Goal: Transaction & Acquisition: Subscribe to service/newsletter

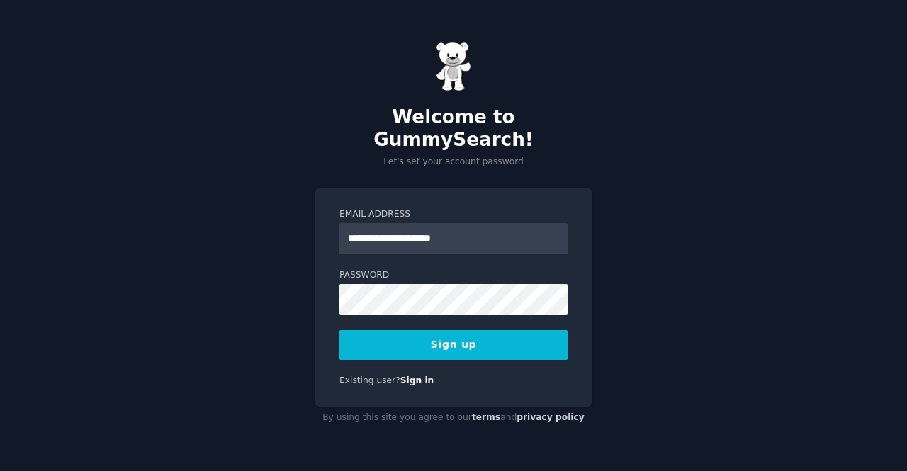
click at [340, 315] on div at bounding box center [340, 315] width 0 height 0
click at [450, 337] on button "Sign up" at bounding box center [454, 345] width 228 height 30
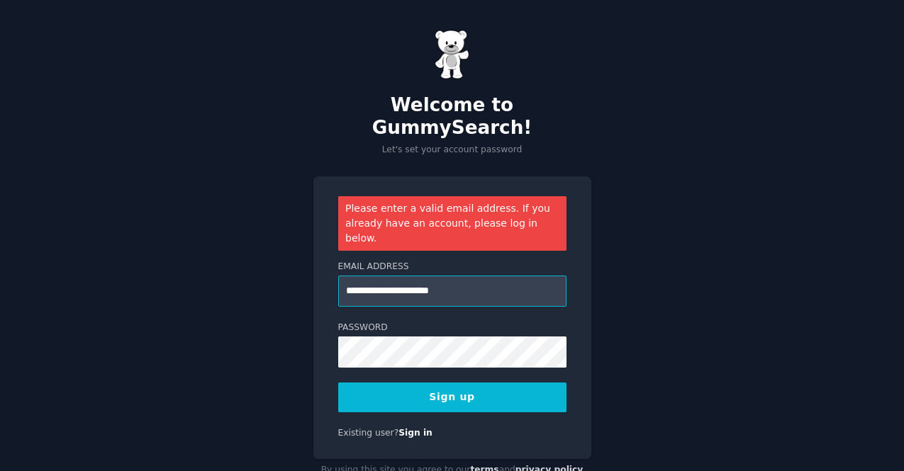
click at [477, 276] on input "**********" at bounding box center [452, 291] width 228 height 31
type input "**********"
click at [338, 368] on div at bounding box center [338, 368] width 0 height 0
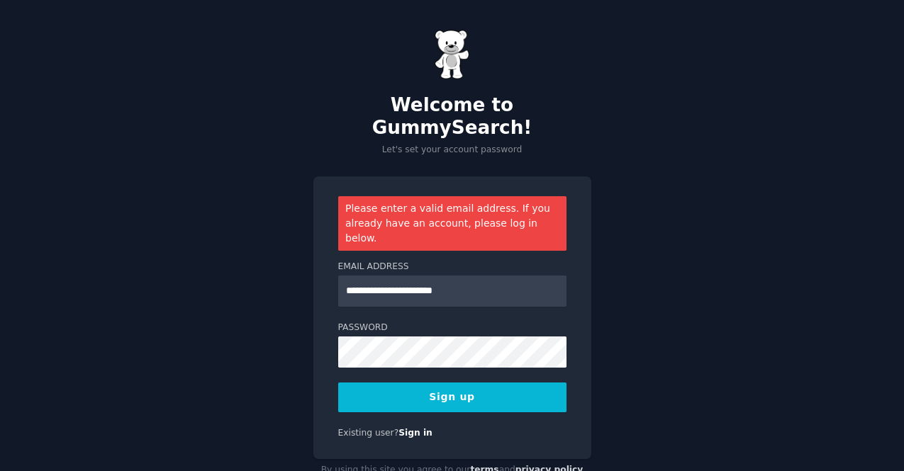
click at [403, 383] on button "Sign up" at bounding box center [452, 398] width 228 height 30
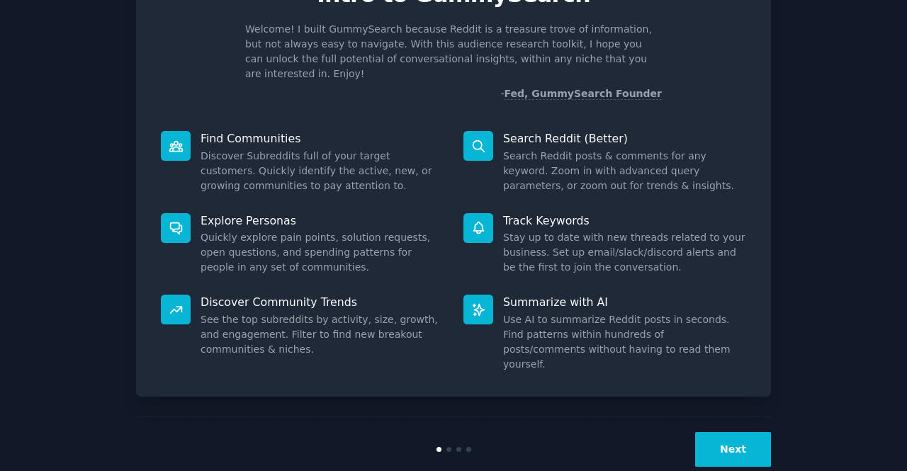
scroll to position [83, 0]
click at [725, 432] on button "Next" at bounding box center [733, 449] width 76 height 35
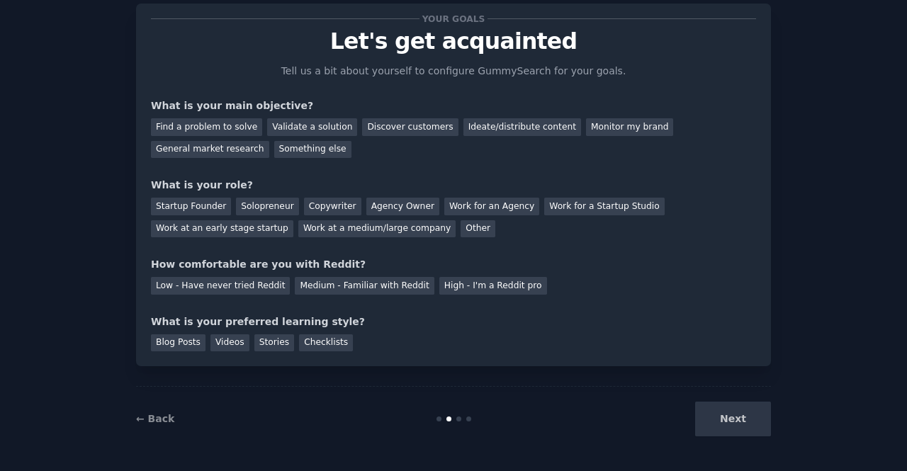
scroll to position [36, 0]
click at [725, 413] on div "Next" at bounding box center [665, 419] width 212 height 35
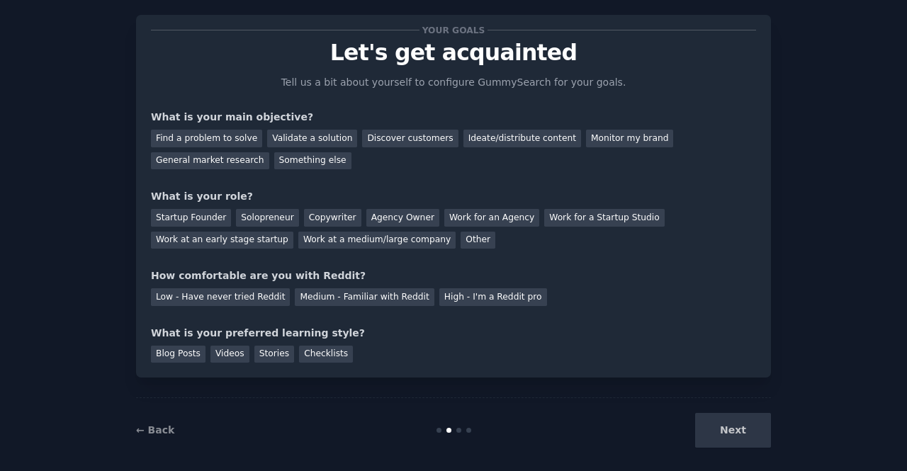
scroll to position [24, 0]
click at [729, 442] on div "Next" at bounding box center [665, 431] width 212 height 35
click at [269, 153] on div "General market research" at bounding box center [210, 162] width 118 height 18
click at [276, 216] on div "Solopreneur" at bounding box center [267, 219] width 62 height 18
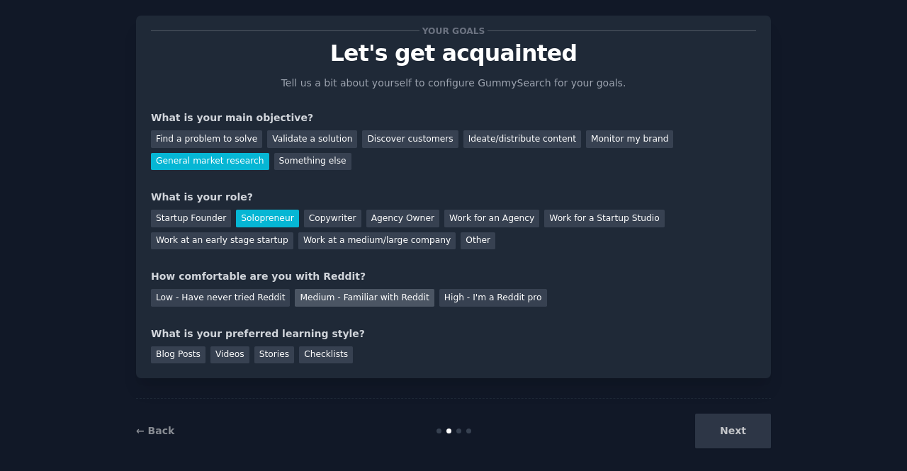
click at [330, 296] on div "Medium - Familiar with Reddit" at bounding box center [364, 298] width 139 height 18
drag, startPoint x: 232, startPoint y: 355, endPoint x: 248, endPoint y: 364, distance: 18.7
click at [231, 355] on div "Videos" at bounding box center [230, 356] width 39 height 18
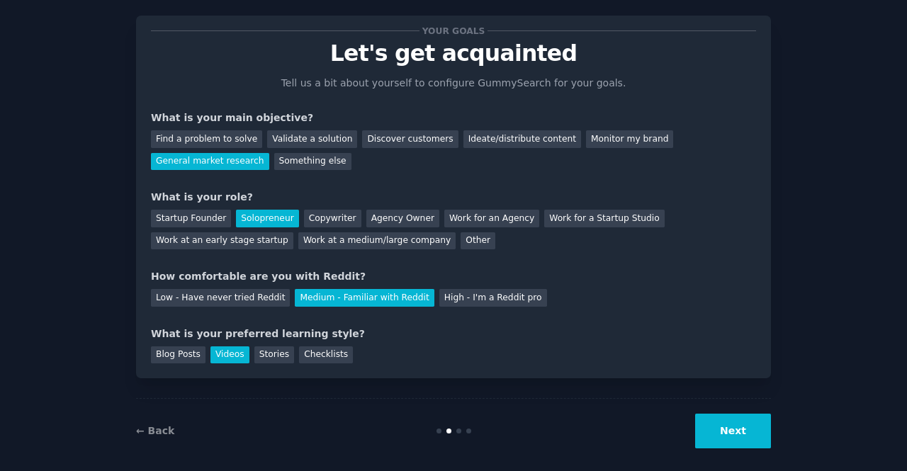
click at [750, 433] on button "Next" at bounding box center [733, 431] width 76 height 35
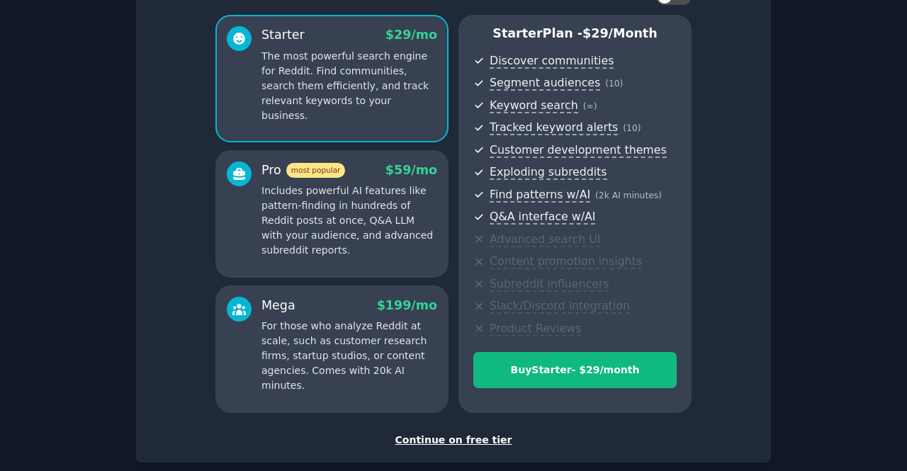
scroll to position [121, 0]
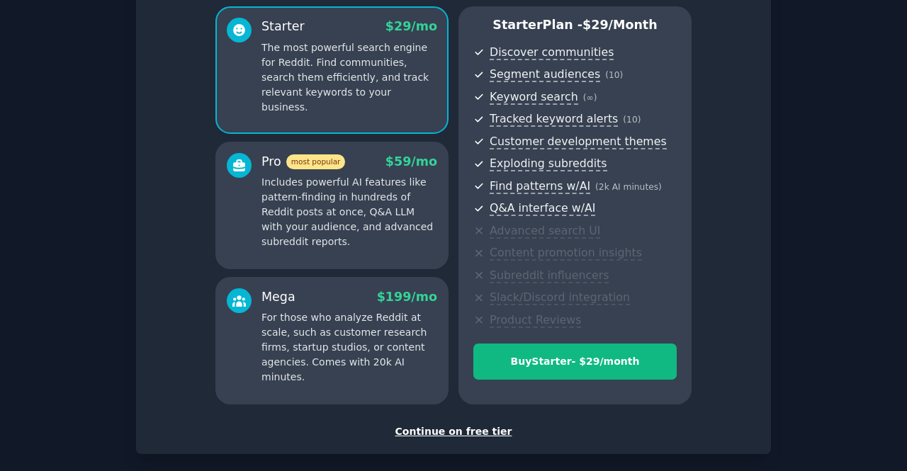
click at [468, 434] on div "Continue on free tier" at bounding box center [453, 432] width 605 height 15
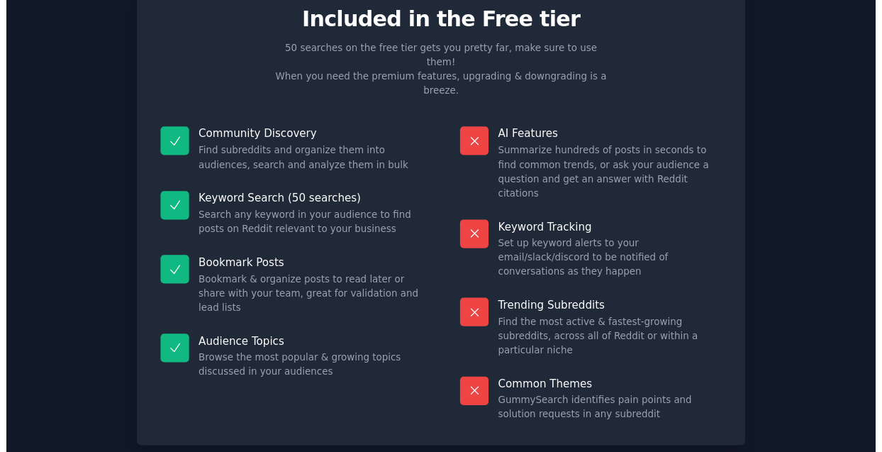
scroll to position [60, 0]
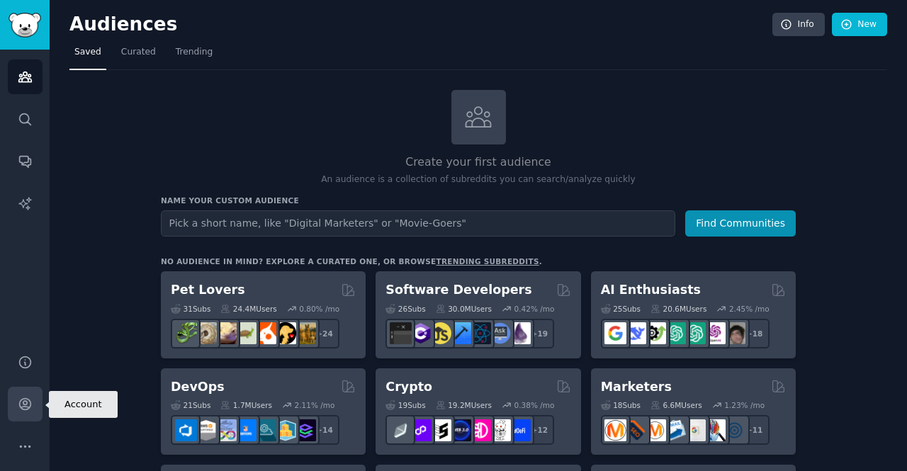
click at [21, 410] on icon "Sidebar" at bounding box center [25, 404] width 15 height 15
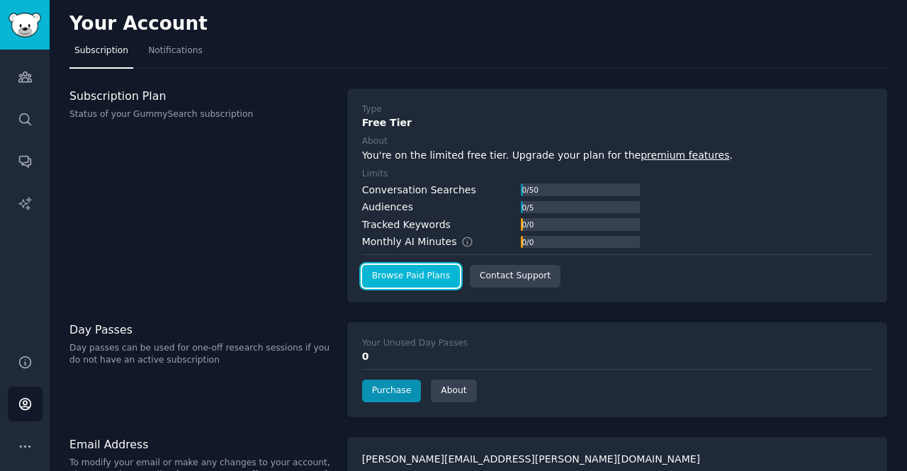
click at [420, 280] on link "Browse Paid Plans" at bounding box center [411, 276] width 98 height 23
